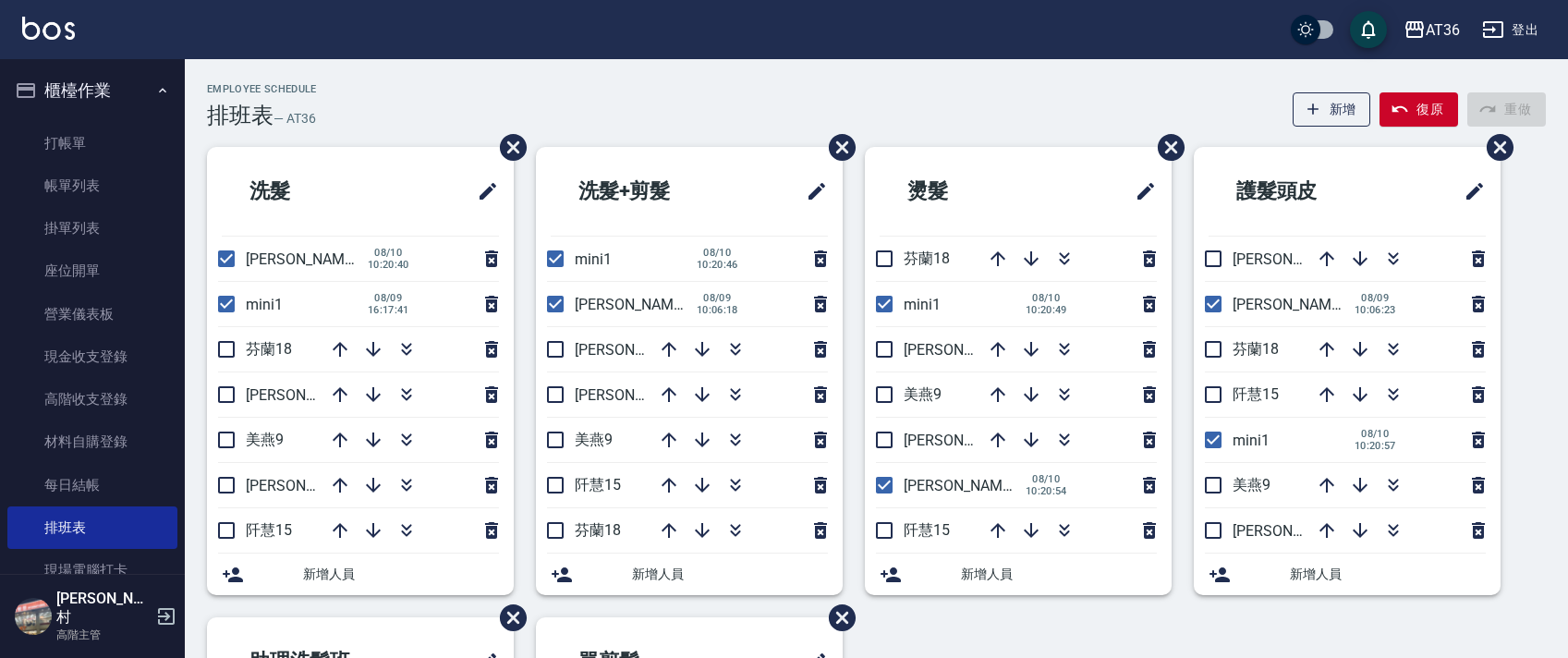
checkbox input "false"
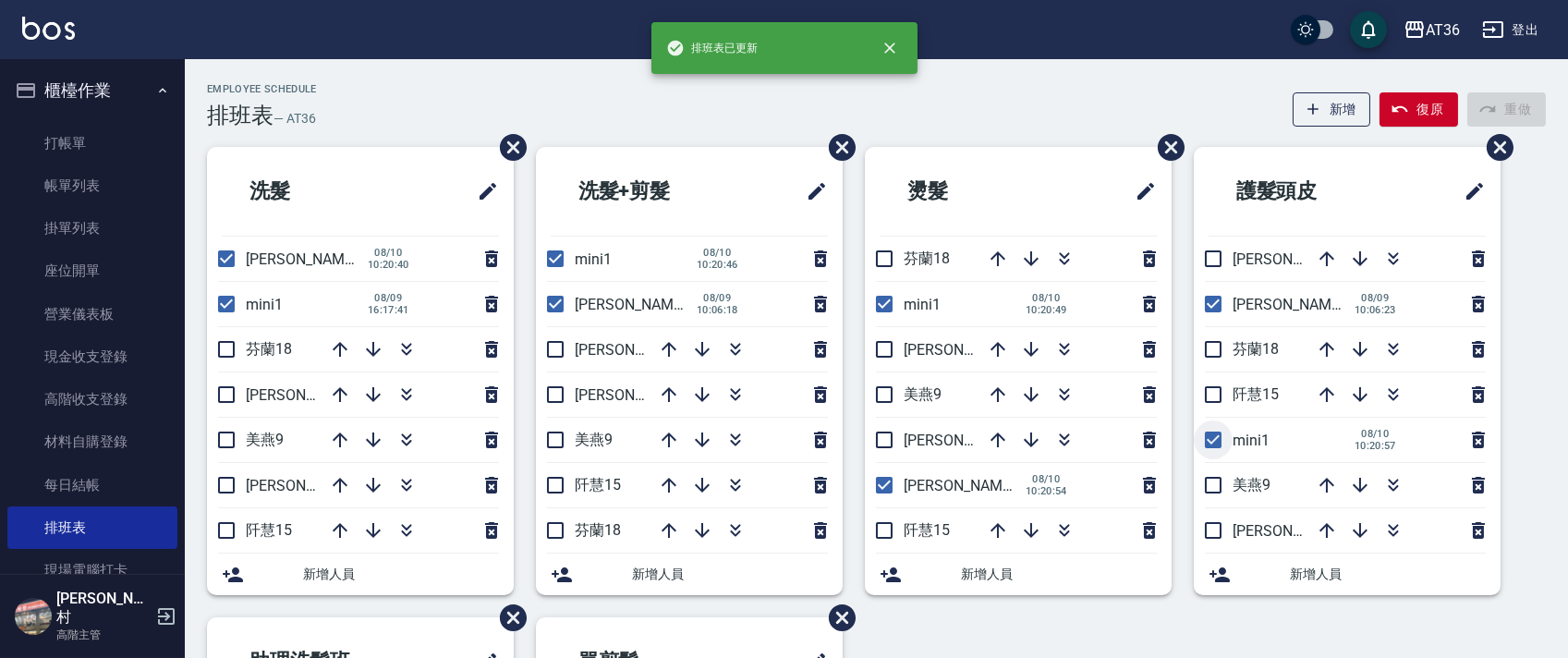
click at [1208, 441] on input "checkbox" at bounding box center [1213, 441] width 39 height 39
checkbox input "false"
click at [877, 301] on input "checkbox" at bounding box center [884, 304] width 39 height 39
checkbox input "false"
click at [553, 263] on input "checkbox" at bounding box center [555, 259] width 39 height 39
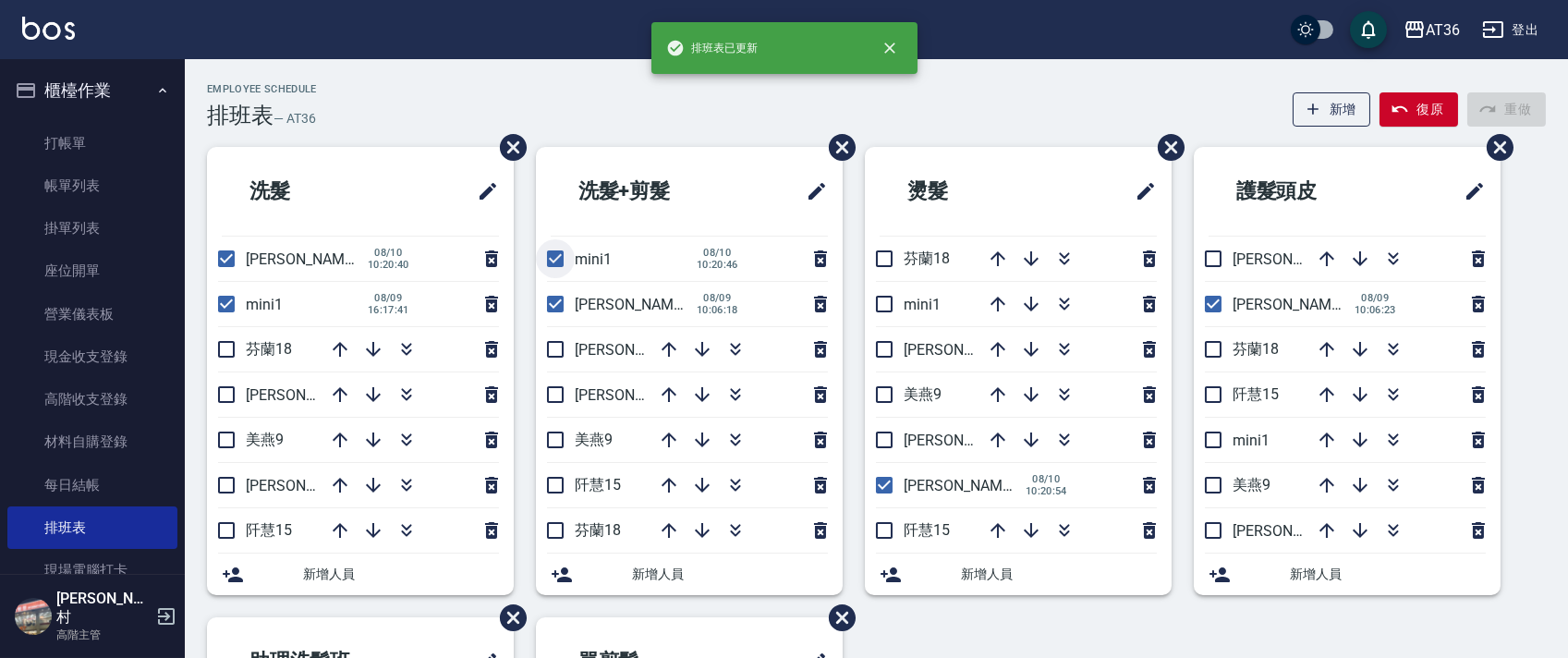
checkbox input "false"
drag, startPoint x: 216, startPoint y: 305, endPoint x: 898, endPoint y: 292, distance: 682.1
click at [217, 305] on input "checkbox" at bounding box center [227, 304] width 39 height 39
checkbox input "false"
